Goal: Task Accomplishment & Management: Use online tool/utility

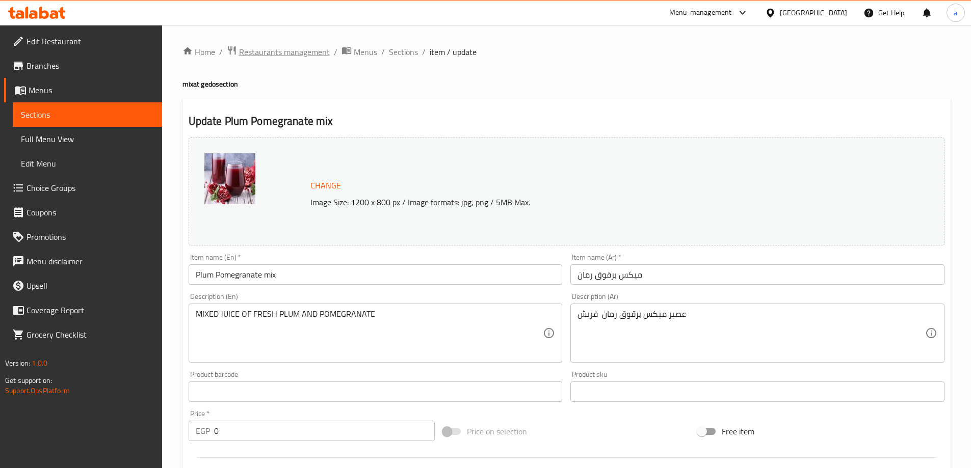
click at [263, 56] on span "Restaurants management" at bounding box center [284, 52] width 91 height 12
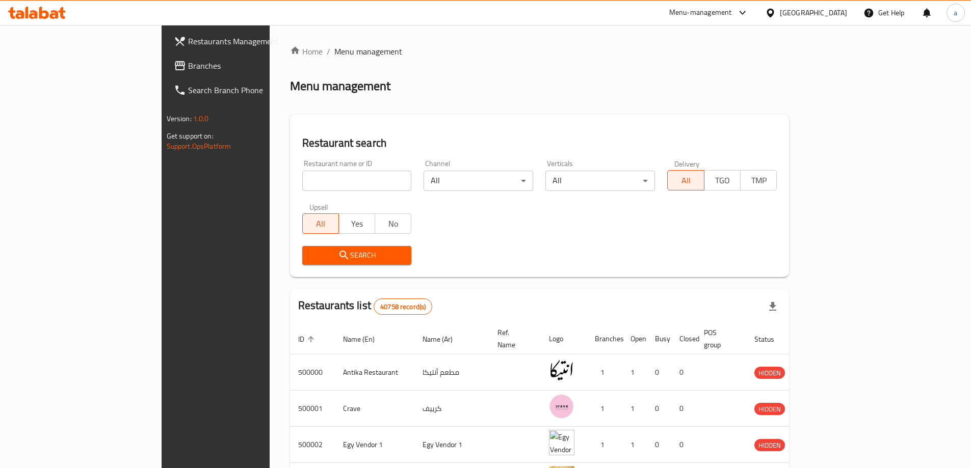
click at [188, 67] on span "Branches" at bounding box center [251, 66] width 127 height 12
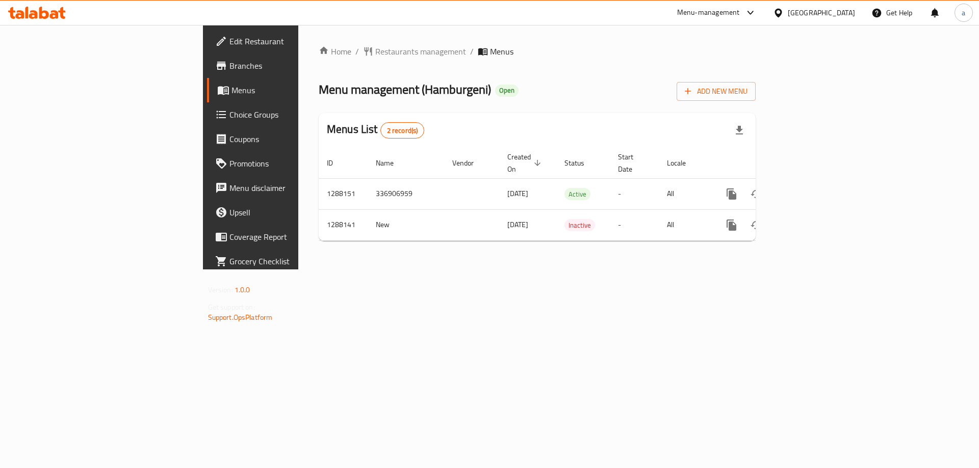
click at [229, 109] on span "Choice Groups" at bounding box center [293, 115] width 129 height 12
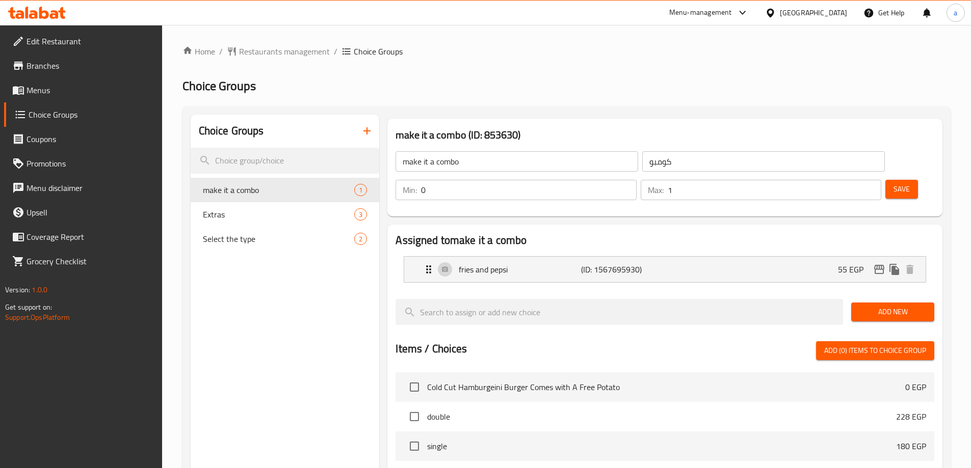
click at [566, 53] on ol "Home / Restaurants management / Choice Groups" at bounding box center [567, 51] width 768 height 12
drag, startPoint x: 268, startPoint y: 210, endPoint x: 279, endPoint y: 210, distance: 10.7
click at [268, 210] on span "Extras" at bounding box center [263, 215] width 121 height 12
type input "Extras"
type input "زياده"
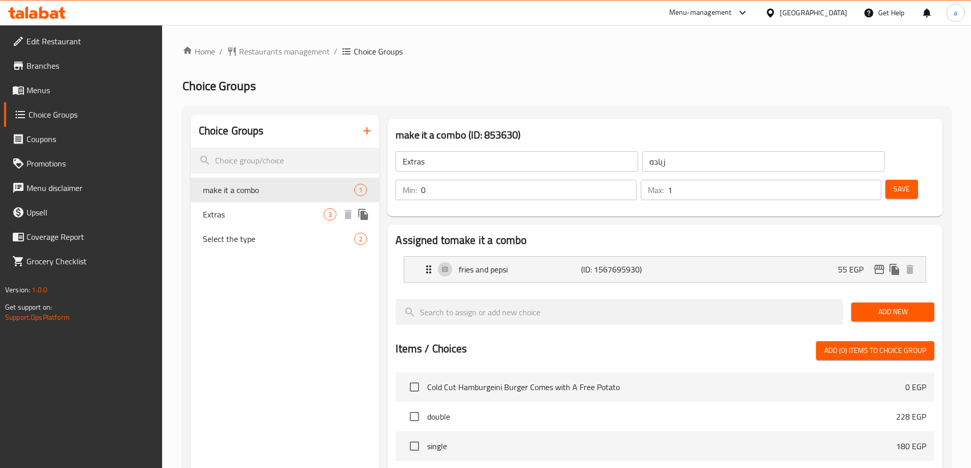
type input "3"
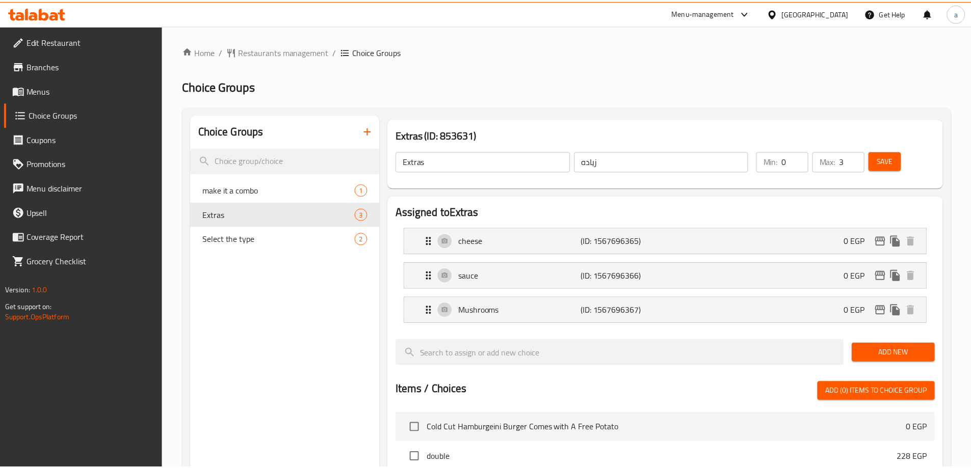
scroll to position [334, 0]
